Goal: Register for event/course

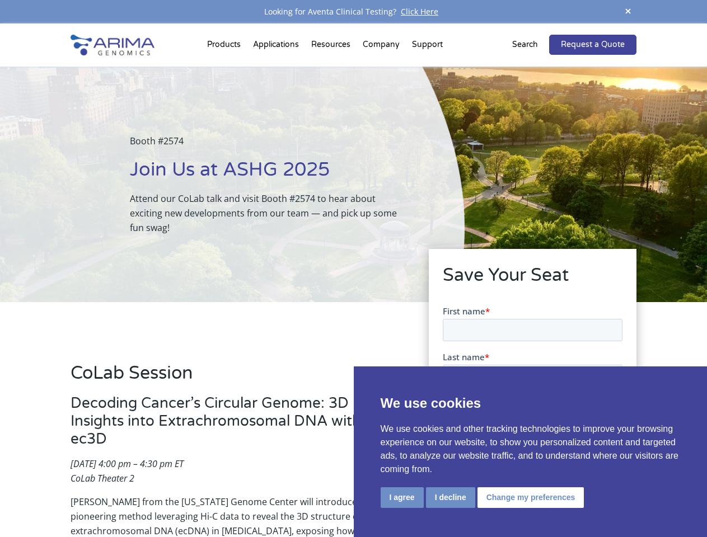
click at [353, 269] on div "Booth #2574 Join Us at ASHG 2025 Attend our CoLab talk and visit Booth #2574 to…" at bounding box center [232, 185] width 465 height 236
click at [402, 498] on button "I agree" at bounding box center [402, 498] width 43 height 21
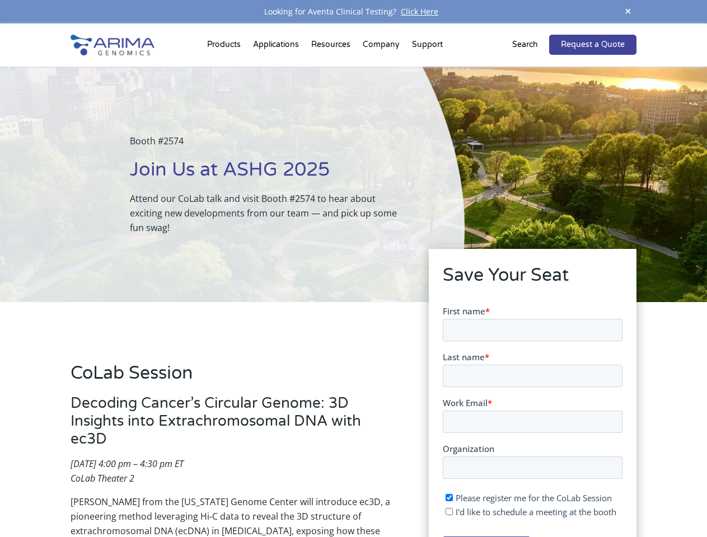
click at [450, 512] on input "I'd like to schedule a meeting at the booth" at bounding box center [448, 511] width 7 height 7
click at [528, 512] on span "I'd like to schedule a meeting at the booth" at bounding box center [535, 511] width 161 height 11
click at [452, 512] on input "I'd like to schedule a meeting at the booth" at bounding box center [448, 511] width 7 height 7
checkbox input "false"
click at [628, 12] on span at bounding box center [628, 11] width 17 height 15
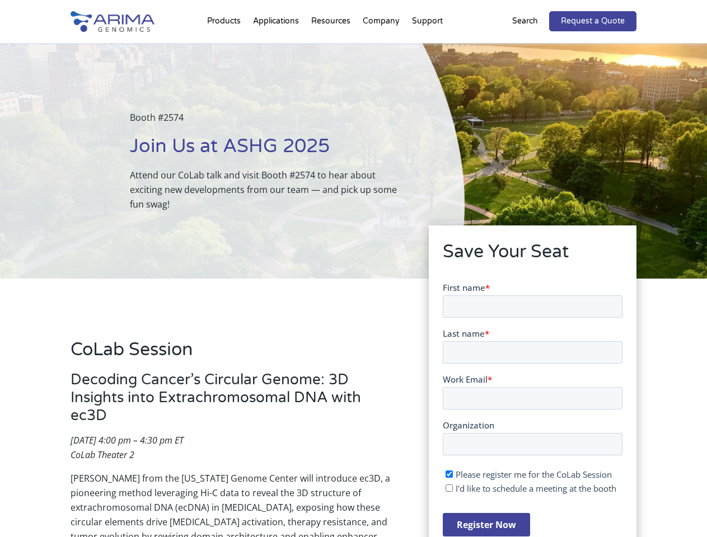
click at [226, 47] on div "Booth #2574 Join Us at ASHG 2025 Attend our CoLab talk and visit Booth #2574 to…" at bounding box center [232, 161] width 465 height 236
click at [332, 47] on div "Booth #2574 Join Us at ASHG 2025 Attend our CoLab talk and visit Booth #2574 to…" at bounding box center [232, 161] width 465 height 236
click at [382, 47] on div "Booth #2574 Join Us at ASHG 2025 Attend our CoLab talk and visit Booth #2574 to…" at bounding box center [232, 161] width 465 height 236
click at [427, 47] on div "Booth #2574 Join Us at ASHG 2025 Attend our CoLab talk and visit Booth #2574 to…" at bounding box center [232, 161] width 465 height 236
